Goal: Task Accomplishment & Management: Manage account settings

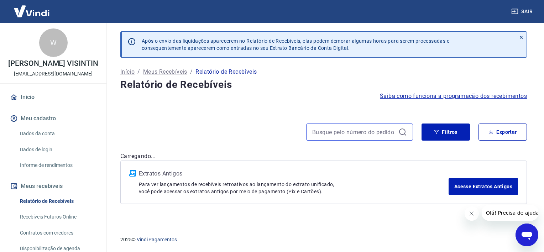
click at [381, 129] on input at bounding box center [353, 132] width 83 height 11
paste input "Casd562$js"
type input "Casd562$js"
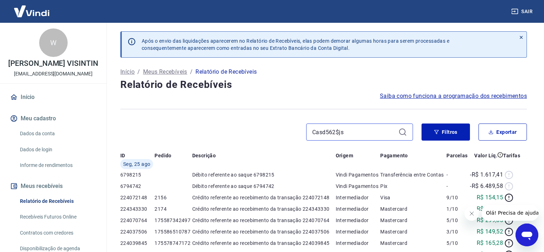
click at [260, 132] on div "Casd562$js" at bounding box center [266, 132] width 293 height 17
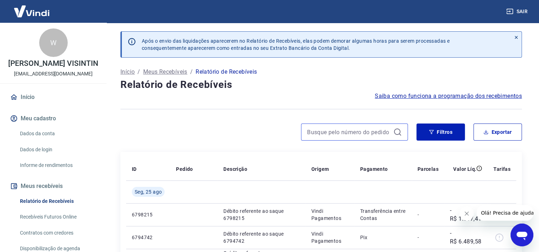
click at [338, 132] on input at bounding box center [348, 132] width 83 height 11
click at [338, 127] on input at bounding box center [348, 132] width 83 height 11
click at [359, 132] on input at bounding box center [348, 132] width 83 height 11
click at [260, 125] on div "15" at bounding box center [263, 132] width 287 height 17
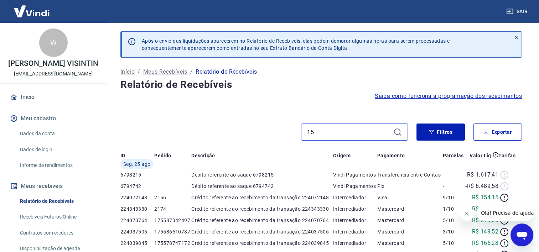
click at [331, 131] on input "15" at bounding box center [348, 132] width 83 height 11
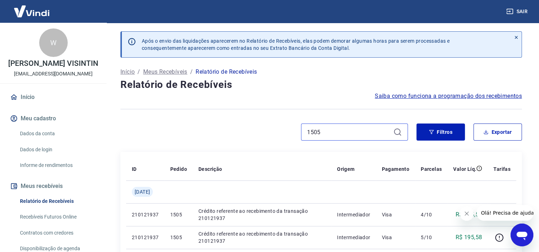
type input "1505"
click at [402, 131] on div "1505" at bounding box center [354, 132] width 107 height 17
click at [397, 131] on icon at bounding box center [397, 132] width 9 height 9
click at [243, 124] on div "1505" at bounding box center [263, 132] width 287 height 17
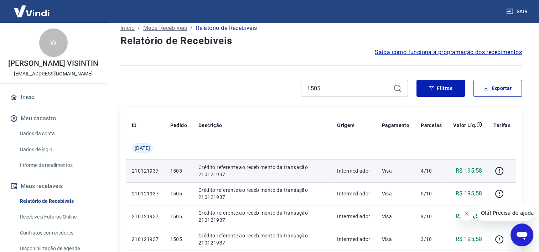
scroll to position [71, 0]
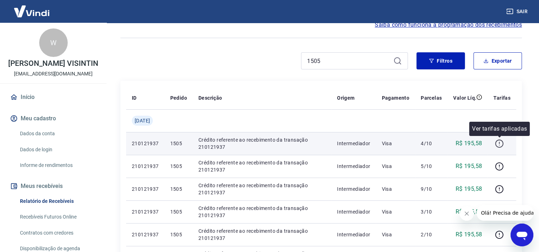
click at [500, 142] on icon "button" at bounding box center [499, 143] width 9 height 9
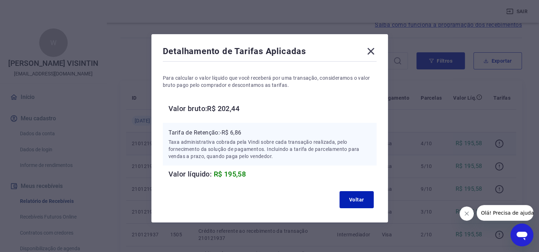
click at [371, 52] on icon at bounding box center [370, 51] width 7 height 7
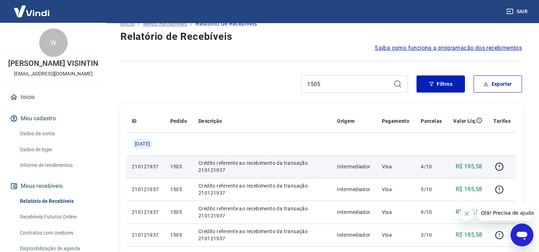
scroll to position [46, 0]
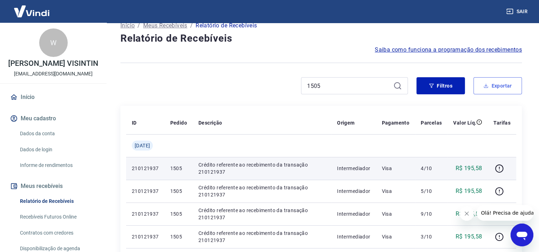
click at [488, 93] on button "Exportar" at bounding box center [497, 85] width 48 height 17
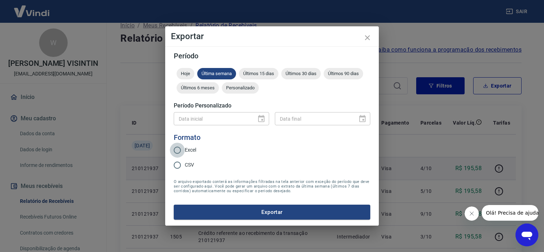
click at [180, 151] on input "Excel" at bounding box center [177, 150] width 15 height 15
radio input "true"
click at [253, 214] on button "Exportar" at bounding box center [272, 212] width 197 height 15
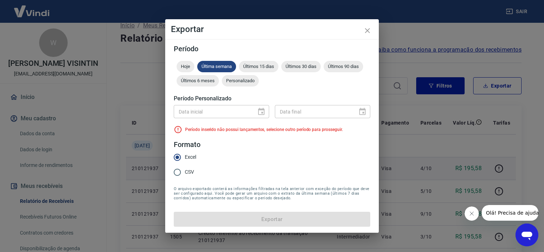
click at [416, 32] on div "Exportar Período Hoje Última semana Últimos 15 dias Últimos 30 dias Últimos 90 …" at bounding box center [272, 126] width 544 height 252
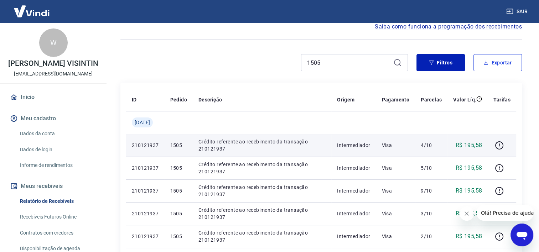
scroll to position [82, 0]
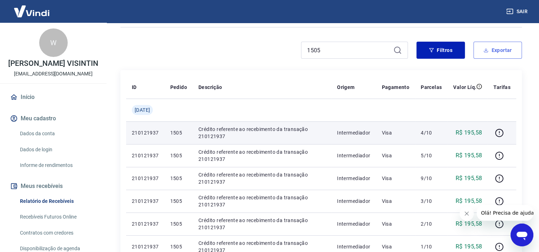
click at [479, 55] on button "Exportar" at bounding box center [497, 50] width 48 height 17
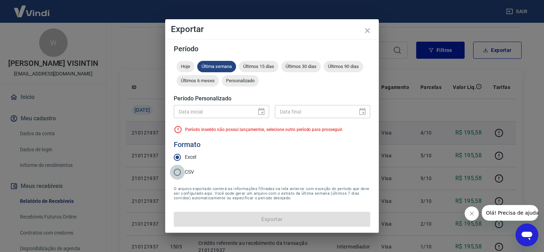
click at [178, 173] on input "CSV" at bounding box center [177, 172] width 15 height 15
radio input "true"
click at [428, 64] on div "Exportar Período Hoje Última semana Últimos 15 dias Últimos 30 dias Últimos 90 …" at bounding box center [272, 126] width 544 height 252
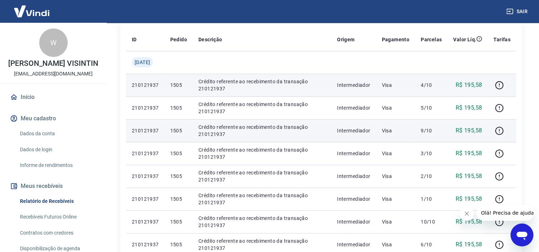
scroll to position [189, 0]
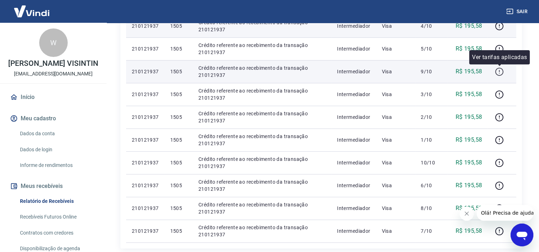
click at [500, 72] on icon "button" at bounding box center [499, 71] width 9 height 9
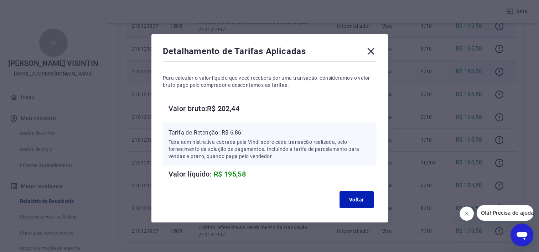
click at [370, 52] on icon at bounding box center [370, 51] width 7 height 7
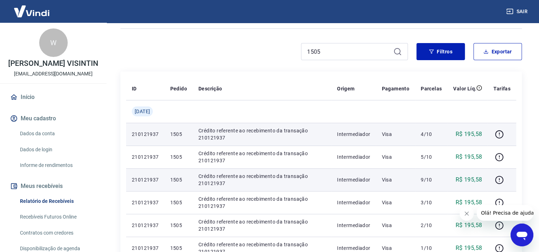
scroll to position [11, 0]
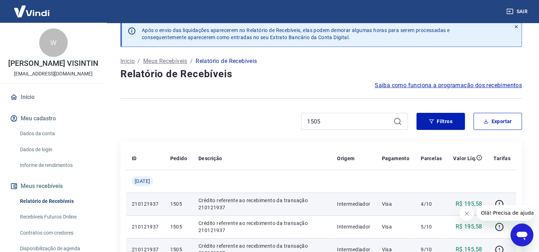
click at [397, 124] on icon at bounding box center [397, 121] width 6 height 6
click at [395, 121] on icon at bounding box center [397, 121] width 6 height 6
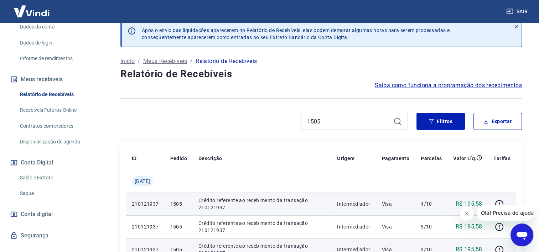
scroll to position [127, 0]
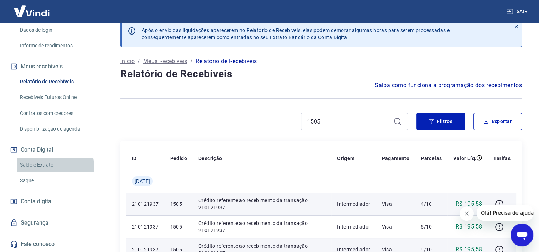
click at [47, 167] on link "Saldo e Extrato" at bounding box center [57, 165] width 81 height 15
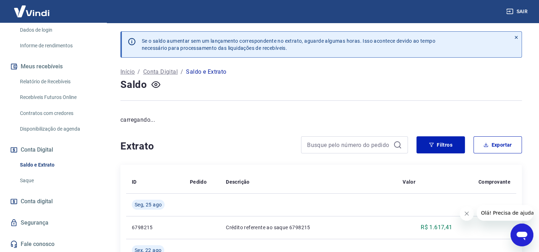
click at [353, 150] on div at bounding box center [354, 144] width 107 height 17
click at [355, 145] on input at bounding box center [348, 145] width 83 height 11
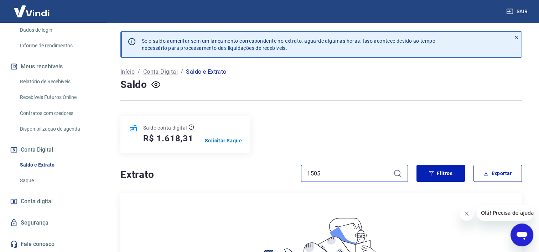
type input "1505"
click at [396, 172] on icon at bounding box center [397, 173] width 9 height 9
click at [397, 175] on icon at bounding box center [397, 173] width 9 height 9
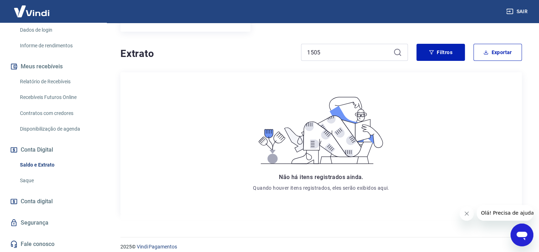
scroll to position [129, 0]
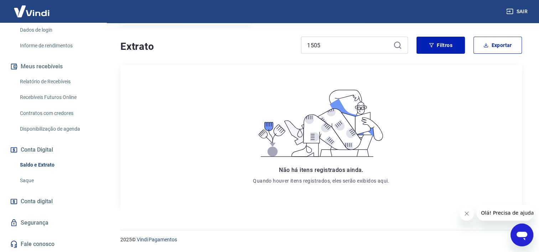
click at [396, 43] on icon at bounding box center [397, 45] width 9 height 9
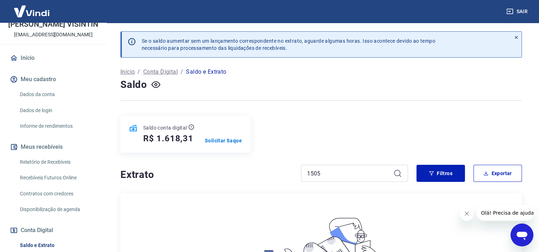
scroll to position [56, 0]
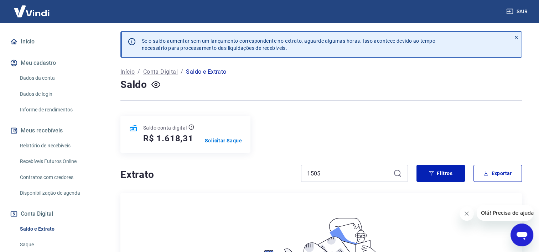
click at [58, 153] on link "Relatório de Recebíveis" at bounding box center [57, 146] width 81 height 15
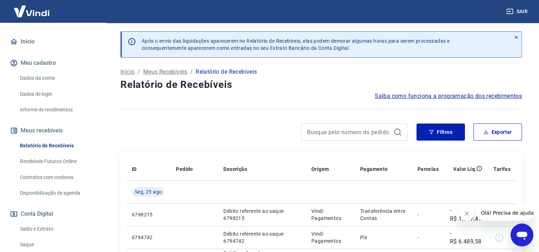
scroll to position [36, 0]
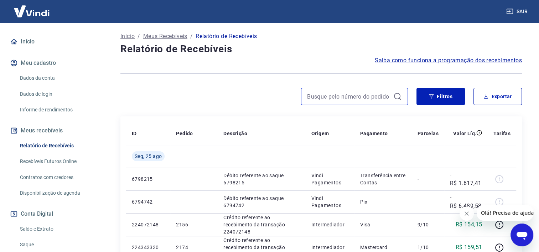
click at [361, 93] on input at bounding box center [348, 96] width 83 height 11
click at [360, 94] on input "1505" at bounding box center [348, 96] width 83 height 11
type input "1505"
click at [233, 95] on div "1505" at bounding box center [263, 96] width 287 height 17
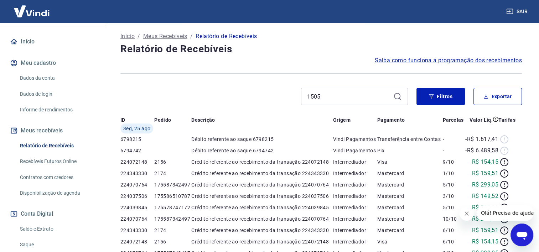
click at [396, 97] on div "Após o envio das liquidações aparecerem no Relatório de Recebíveis, elas podem …" at bounding box center [321, 220] width 419 height 467
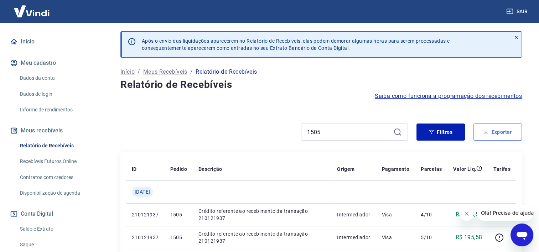
click at [485, 134] on icon "button" at bounding box center [486, 133] width 4 height 2
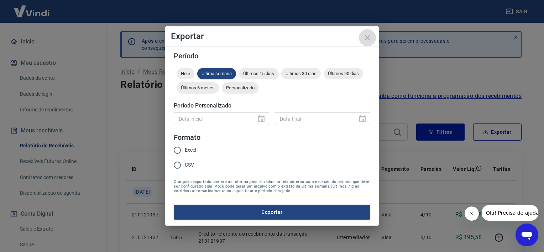
click at [369, 37] on icon "close" at bounding box center [367, 37] width 9 height 9
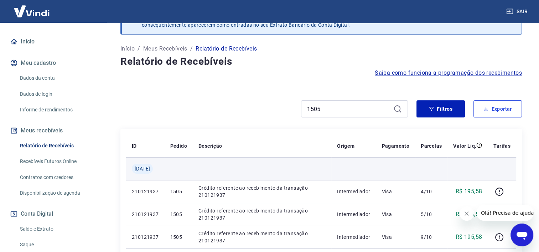
scroll to position [36, 0]
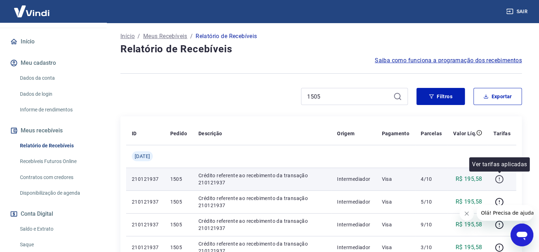
click at [496, 178] on icon "button" at bounding box center [499, 179] width 9 height 9
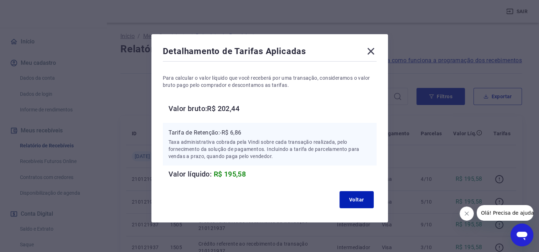
click at [372, 51] on icon at bounding box center [370, 51] width 11 height 11
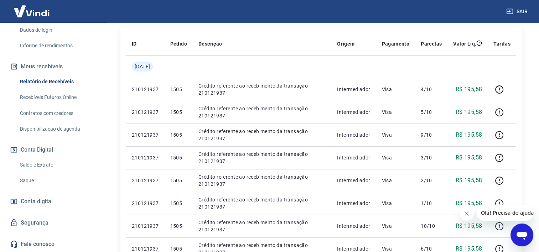
scroll to position [142, 0]
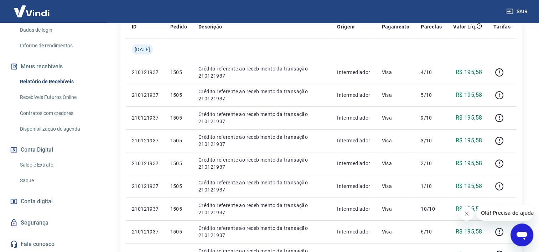
click at [48, 203] on span "Conta digital" at bounding box center [37, 202] width 32 height 10
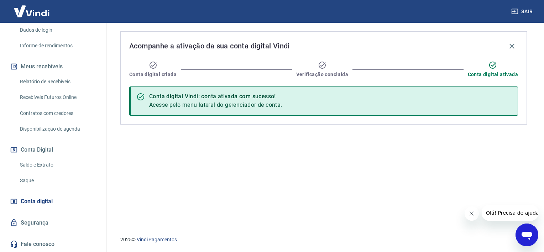
click at [54, 198] on link "Conta digital" at bounding box center [53, 202] width 89 height 16
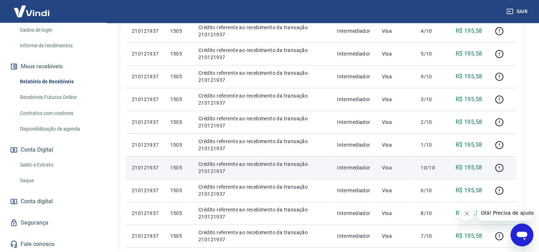
scroll to position [142, 0]
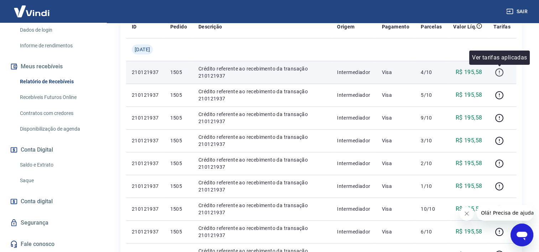
click at [499, 73] on icon "button" at bounding box center [499, 72] width 9 height 9
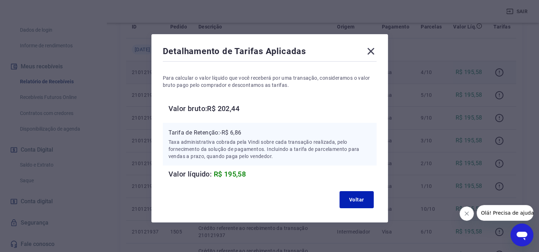
click at [369, 50] on icon at bounding box center [370, 51] width 11 height 11
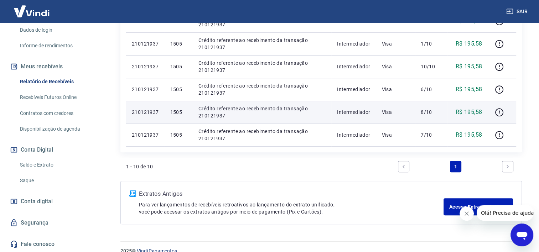
scroll to position [249, 0]
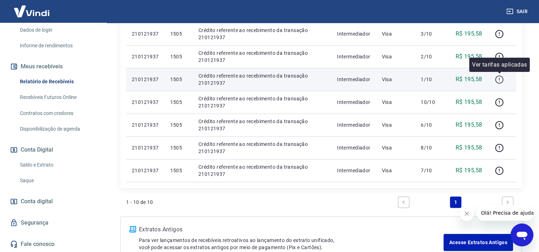
click at [495, 79] on icon "button" at bounding box center [499, 80] width 8 height 8
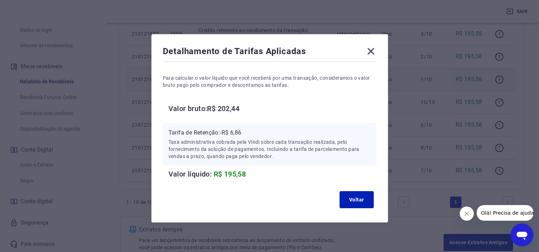
click at [370, 48] on icon at bounding box center [370, 51] width 11 height 11
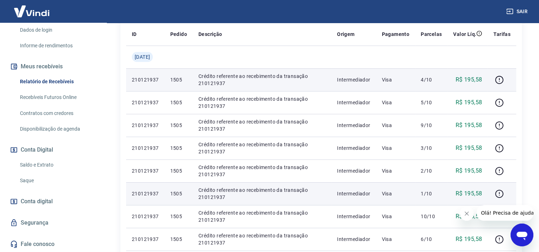
scroll to position [36, 0]
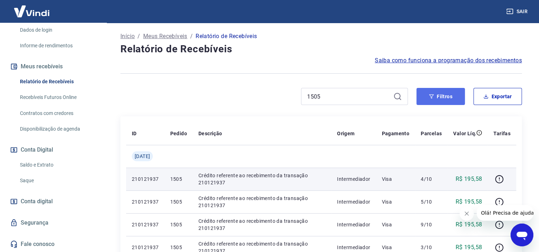
click at [442, 102] on button "Filtros" at bounding box center [440, 96] width 48 height 17
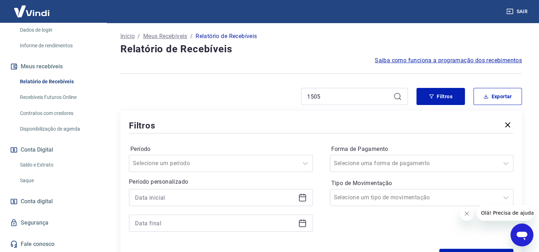
click at [306, 197] on icon at bounding box center [302, 197] width 9 height 9
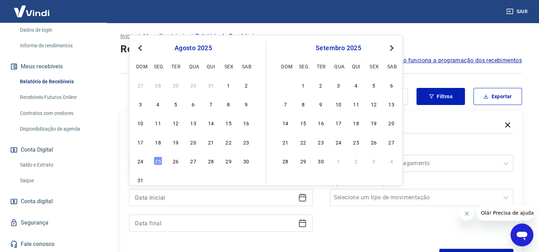
click at [138, 46] on button "Previous Month" at bounding box center [140, 48] width 9 height 9
click at [173, 145] on div "20" at bounding box center [175, 142] width 9 height 9
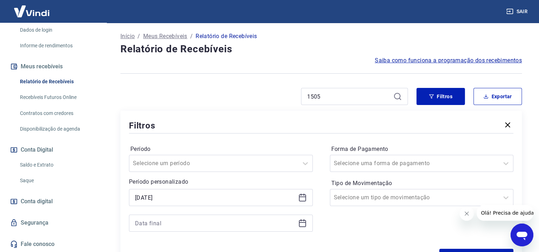
click at [301, 199] on icon at bounding box center [302, 197] width 9 height 9
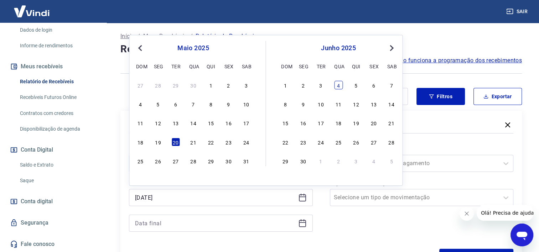
click at [339, 84] on div "4" at bounding box center [338, 85] width 9 height 9
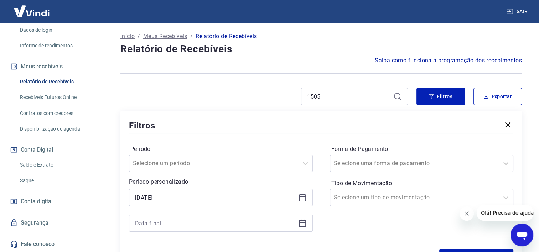
click at [302, 195] on icon at bounding box center [302, 197] width 9 height 9
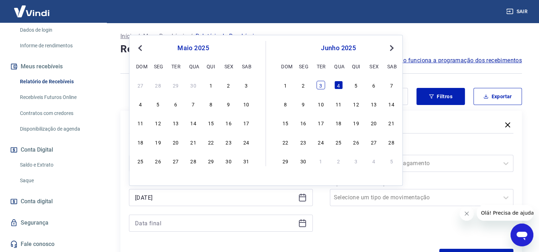
click at [323, 82] on div "[DATE] dom seg ter qua qui sex sab 1 2 3 4 5 6 7 8 9 10 11 12 13 14 15 16 17 18…" at bounding box center [331, 103] width 131 height 125
click at [321, 83] on div "3" at bounding box center [320, 85] width 9 height 9
type input "[DATE]"
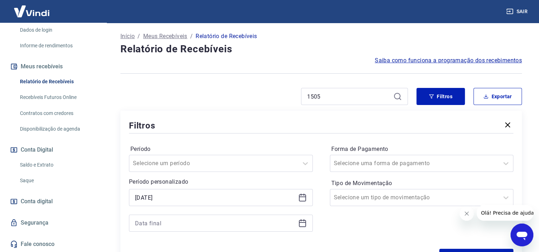
click at [304, 226] on icon at bounding box center [302, 223] width 9 height 9
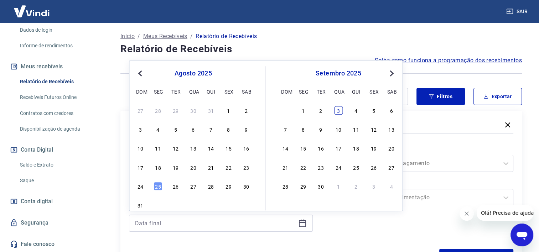
click at [338, 113] on div "3" at bounding box center [338, 110] width 9 height 9
type input "[DATE]"
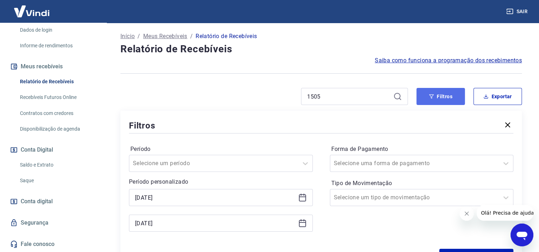
click at [448, 99] on button "Filtros" at bounding box center [440, 96] width 48 height 17
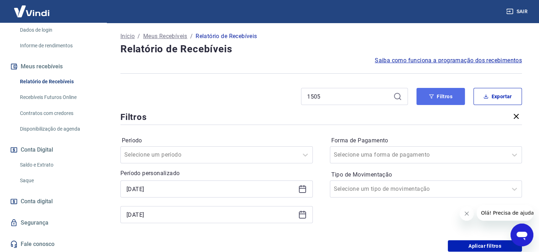
click at [448, 99] on button "Filtros" at bounding box center [440, 96] width 48 height 17
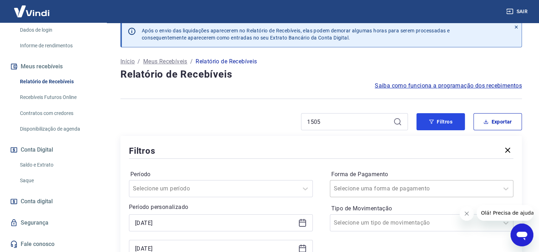
scroll to position [0, 0]
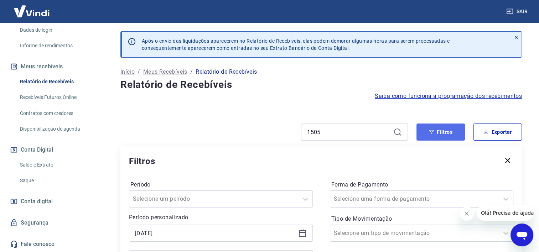
click at [439, 129] on button "Filtros" at bounding box center [440, 132] width 48 height 17
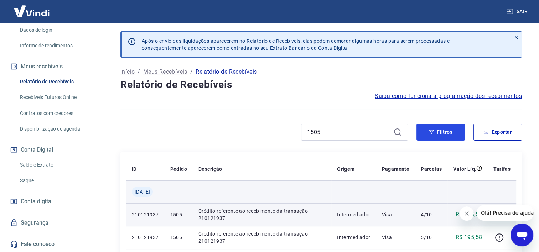
scroll to position [71, 0]
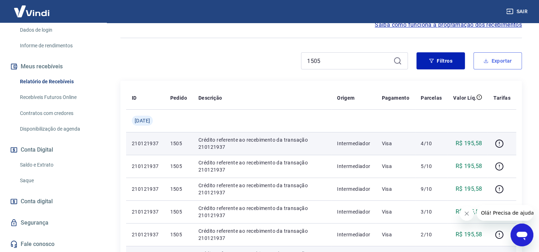
click at [504, 62] on button "Exportar" at bounding box center [497, 60] width 48 height 17
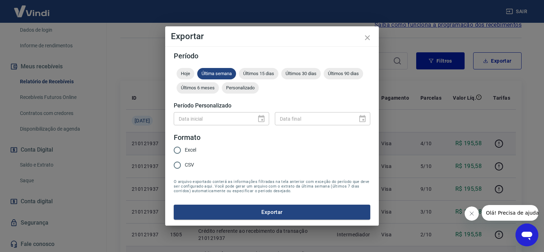
click at [179, 151] on input "Excel" at bounding box center [177, 150] width 15 height 15
radio input "true"
click at [292, 212] on button "Exportar" at bounding box center [272, 212] width 197 height 15
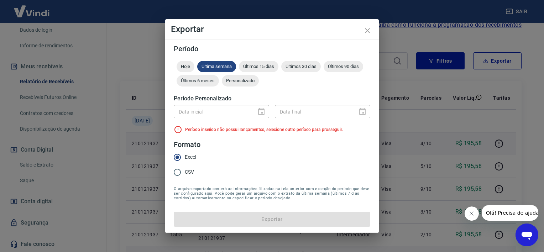
click at [262, 113] on div "Data inicial" at bounding box center [221, 111] width 95 height 13
click at [282, 88] on div "Hoje Última semana Últimos 15 dias Últimos 30 dias Últimos 90 dias Últimos 6 me…" at bounding box center [272, 75] width 197 height 28
click at [237, 80] on span "Personalizado" at bounding box center [240, 80] width 37 height 5
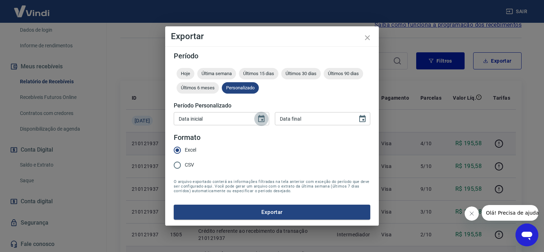
click at [264, 117] on icon "Choose date" at bounding box center [261, 118] width 6 height 7
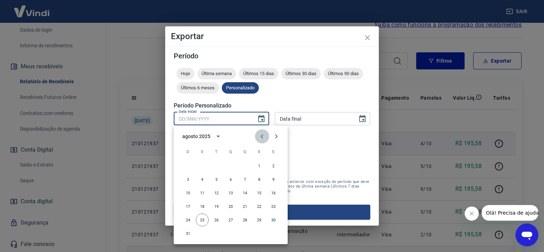
click at [260, 132] on icon "Previous month" at bounding box center [262, 136] width 9 height 9
click at [219, 166] on button "3" at bounding box center [216, 166] width 13 height 13
type input "[DATE]"
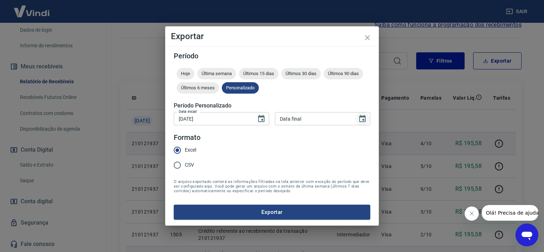
click at [366, 119] on icon "Choose date" at bounding box center [362, 119] width 9 height 9
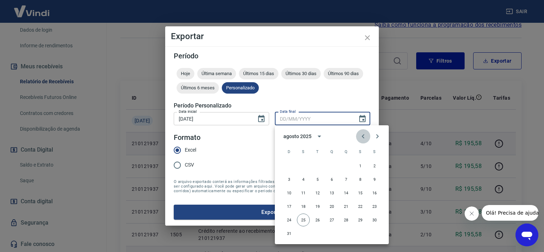
click at [363, 139] on icon "Previous month" at bounding box center [363, 136] width 9 height 9
click at [319, 166] on button "3" at bounding box center [317, 166] width 13 height 13
type input "[DATE]"
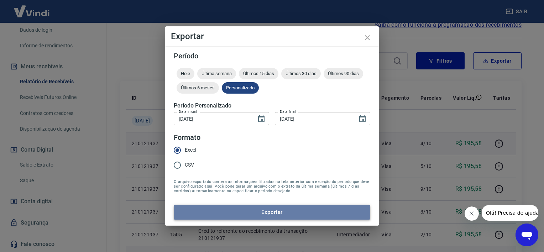
click at [289, 207] on button "Exportar" at bounding box center [272, 212] width 197 height 15
